Goal: Navigation & Orientation: Find specific page/section

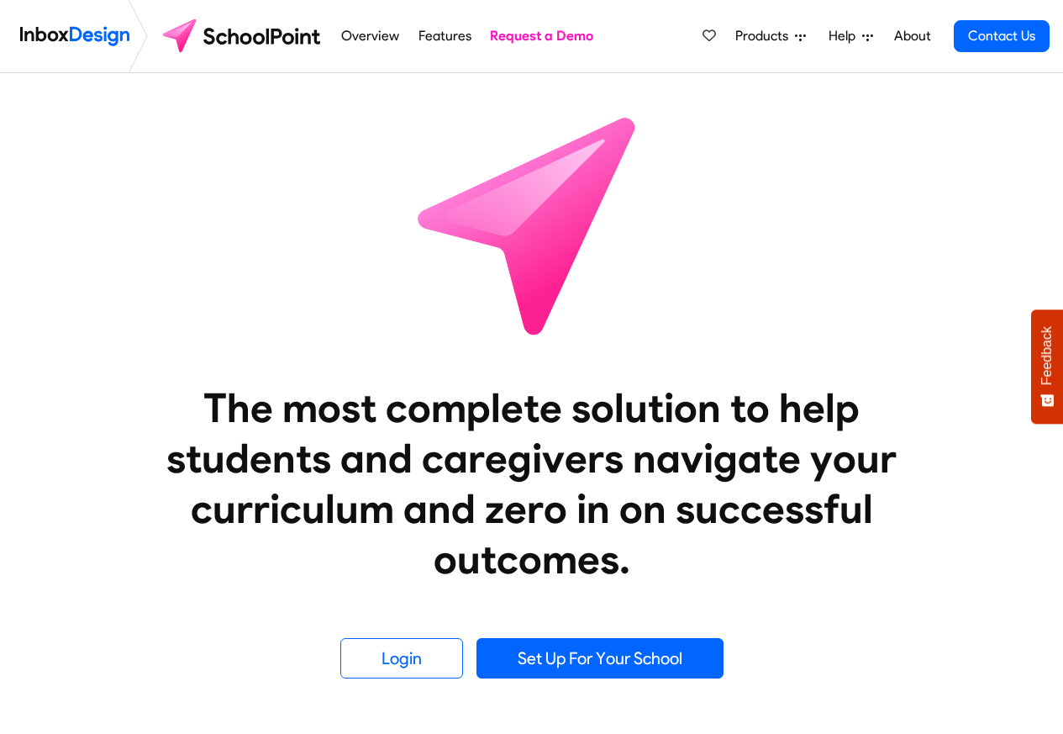
click at [778, 38] on span "Products" at bounding box center [765, 36] width 60 height 20
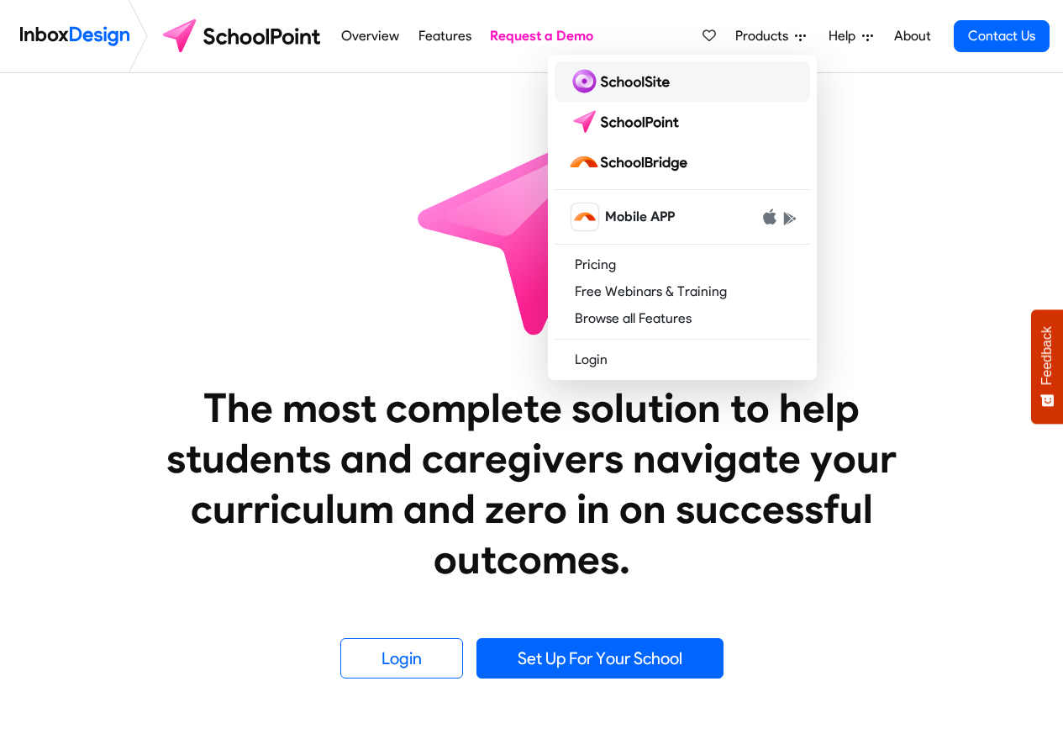
click at [615, 81] on img at bounding box center [622, 81] width 108 height 27
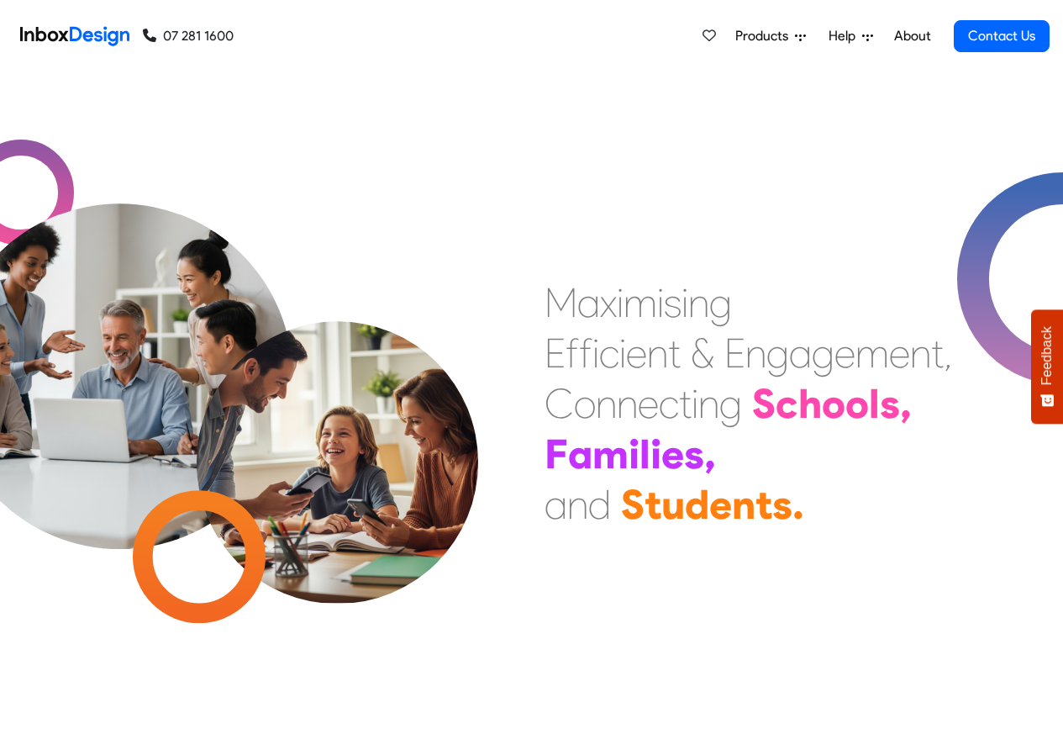
click at [776, 36] on span "Products" at bounding box center [765, 36] width 60 height 20
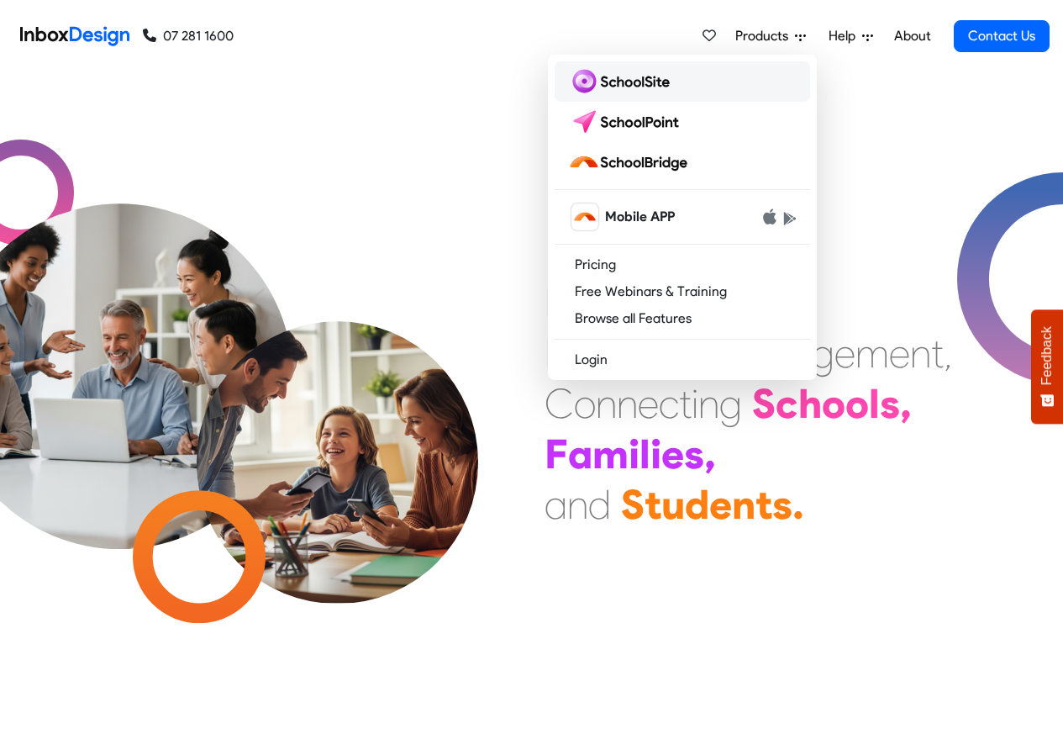
click at [603, 82] on img at bounding box center [622, 81] width 108 height 27
